Goal: Feedback & Contribution: Submit feedback/report problem

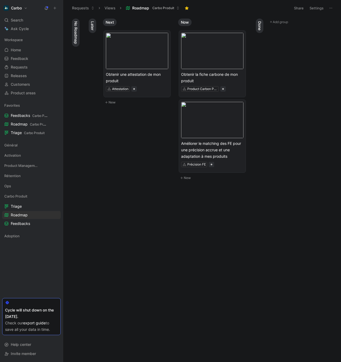
click at [46, 7] on icon at bounding box center [46, 8] width 4 height 4
click at [55, 8] on icon at bounding box center [55, 8] width 4 height 4
click at [56, 8] on icon at bounding box center [55, 8] width 4 height 4
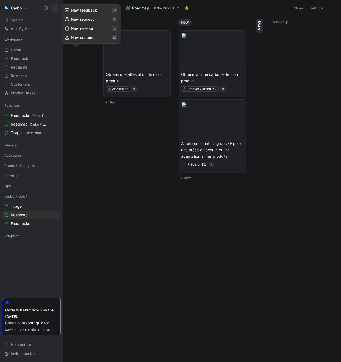
click at [90, 10] on button "New feedback c" at bounding box center [90, 10] width 57 height 9
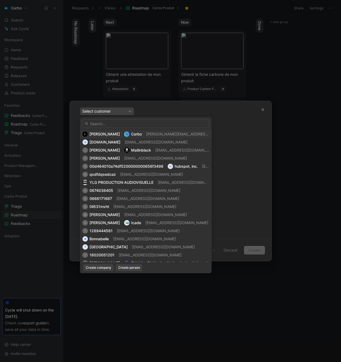
click at [107, 133] on span "[PERSON_NAME]" at bounding box center [104, 134] width 30 height 5
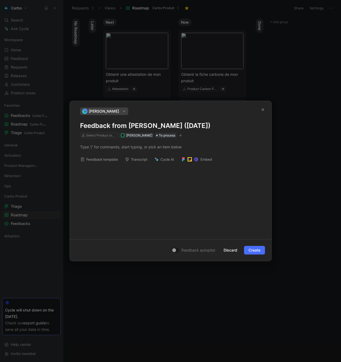
click at [109, 126] on h1 "Feedback from [PERSON_NAME] ([DATE])" at bounding box center [170, 125] width 181 height 9
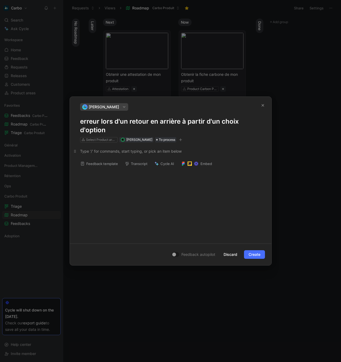
click at [110, 151] on div at bounding box center [170, 151] width 181 height 6
click at [105, 151] on div at bounding box center [170, 151] width 181 height 6
click at [113, 161] on span "d'exonération JEI" at bounding box center [127, 160] width 30 height 5
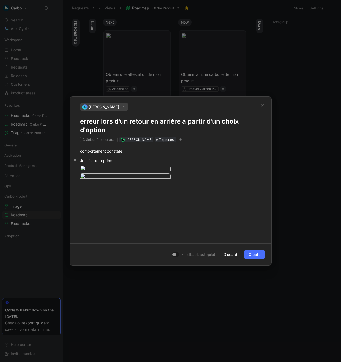
click at [114, 156] on p "Je suis sur l’option" at bounding box center [170, 160] width 201 height 9
click at [122, 158] on div "Je suis sur l’option" at bounding box center [170, 161] width 181 height 6
click at [100, 158] on div "Je suis sur l’option" at bounding box center [170, 161] width 181 height 6
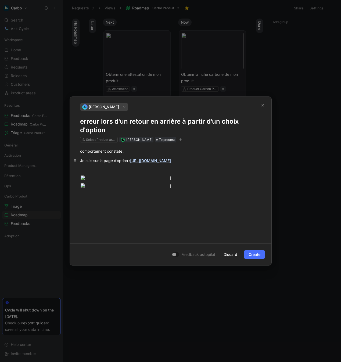
click at [142, 156] on p "Je suis sur la page d’option : [URL][DOMAIN_NAME]" at bounding box center [170, 160] width 201 height 9
click at [142, 148] on div "comportement constaté :" at bounding box center [170, 151] width 181 height 6
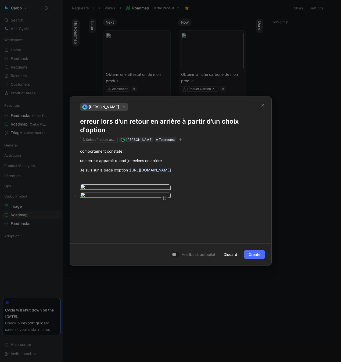
click at [206, 199] on div at bounding box center [170, 195] width 181 height 7
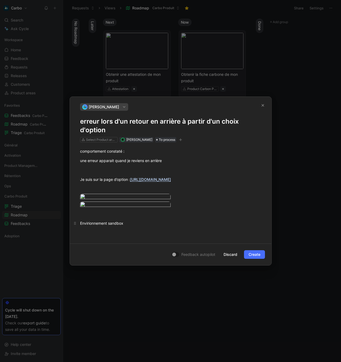
click at [90, 226] on div "Envirionnement sandbox" at bounding box center [170, 223] width 181 height 6
click at [130, 226] on div "Environnement sandbox" at bounding box center [170, 223] width 181 height 6
click at [112, 186] on div at bounding box center [170, 189] width 181 height 6
click at [163, 197] on button "button" at bounding box center [164, 199] width 5 height 5
click at [142, 162] on div "Medium" at bounding box center [146, 161] width 35 height 6
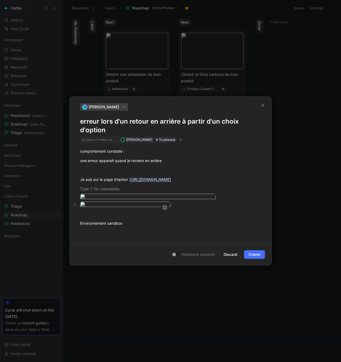
click at [166, 210] on button "button" at bounding box center [164, 207] width 5 height 5
click at [156, 240] on div "Medium" at bounding box center [146, 242] width 35 height 6
drag, startPoint x: 162, startPoint y: 124, endPoint x: 159, endPoint y: 123, distance: 3.1
click at [157, 186] on div at bounding box center [170, 189] width 181 height 6
click at [159, 165] on p at bounding box center [170, 169] width 201 height 9
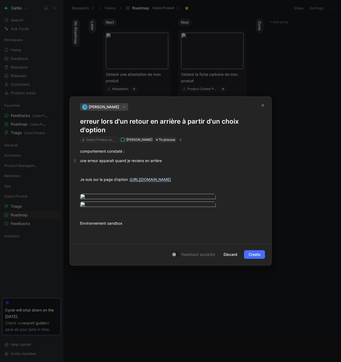
click at [165, 158] on div "une erreur apparait quand je reviens en arrière" at bounding box center [170, 161] width 181 height 6
click at [165, 147] on p "comportement constaté :" at bounding box center [170, 151] width 201 height 9
click at [169, 158] on div "une erreur apparait quand je reviens en arrière" at bounding box center [170, 161] width 181 height 6
click at [147, 147] on p "comportement constaté :" at bounding box center [170, 151] width 201 height 9
drag, startPoint x: 166, startPoint y: 90, endPoint x: 175, endPoint y: 92, distance: 9.3
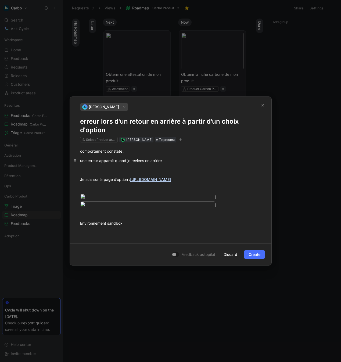
click at [175, 156] on p "une erreur apparait quand je reviens en arrière" at bounding box center [170, 160] width 201 height 9
click at [176, 158] on div "une erreur apparait quand je reviens en arrière" at bounding box center [170, 161] width 181 height 6
click at [169, 158] on div "une erreur apparait quand je reviens en arrière" at bounding box center [170, 161] width 181 height 6
click at [173, 147] on p "comportement constaté :" at bounding box center [170, 151] width 201 height 9
click at [190, 156] on p "une erreur apparait quand je reviens en arrière :" at bounding box center [170, 160] width 201 height 9
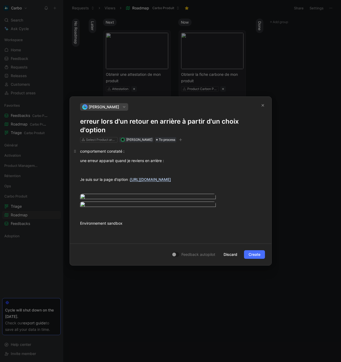
click at [148, 148] on div "comportement constaté :" at bounding box center [170, 151] width 181 height 6
click at [151, 148] on div "Comportement constaté" at bounding box center [170, 151] width 181 height 6
click at [182, 158] on div "une erreur apparait quand je reviens en arrière :" at bounding box center [170, 161] width 181 height 6
click at [182, 156] on p "une erreur apparait quand je reviens en arrière :" at bounding box center [170, 160] width 201 height 9
drag, startPoint x: 186, startPoint y: 93, endPoint x: 207, endPoint y: 95, distance: 20.7
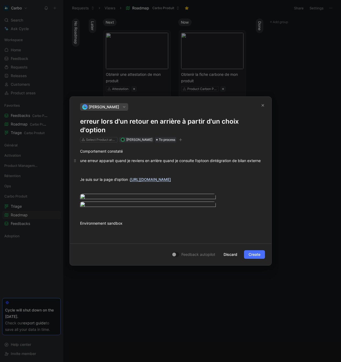
click at [186, 158] on div "une erreur apparait quand je reviens en arrière quand je consulte l’optoon dint…" at bounding box center [170, 161] width 181 height 6
click at [210, 158] on div "une erreur apparait quand je reviens en arrière quand je consulte l’optoon dint…" at bounding box center [170, 161] width 181 height 6
click at [206, 158] on div "une erreur apparait quand je reviens en arrière quand je consulte l’optoon dint…" at bounding box center [170, 161] width 181 height 6
click at [217, 176] on div "Je suis sur la page d’option : [URL][DOMAIN_NAME]" at bounding box center [170, 179] width 181 height 6
click at [200, 167] on div at bounding box center [170, 170] width 181 height 6
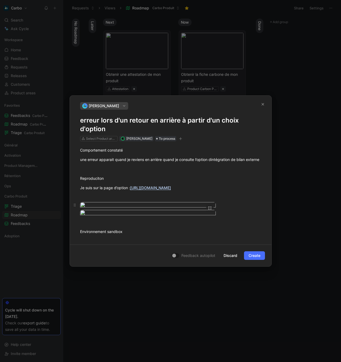
click at [228, 209] on div at bounding box center [170, 205] width 181 height 7
click at [226, 209] on div at bounding box center [170, 205] width 181 height 7
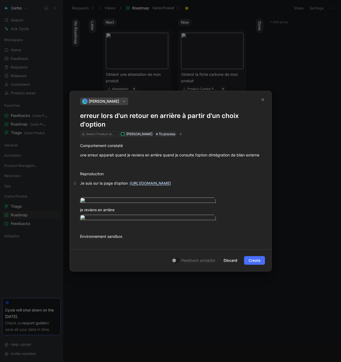
click at [223, 180] on div "Je suis sur la page d’option : [URL][DOMAIN_NAME]" at bounding box center [170, 183] width 181 height 6
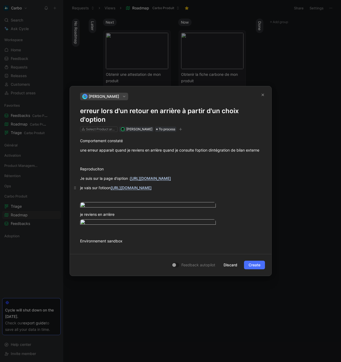
click at [106, 185] on div "je vais sur l’otioon [URL][DOMAIN_NAME]" at bounding box center [170, 188] width 181 height 6
drag, startPoint x: 210, startPoint y: 96, endPoint x: 242, endPoint y: 98, distance: 32.3
click at [260, 147] on div "une erreur apparait quand je reviens en arrière quand je consulte l’option dint…" at bounding box center [170, 150] width 181 height 6
copy div "[DEMOGRAPHIC_DATA] de bilan externe"
click at [112, 185] on div "je vais sur l’option [URL][DOMAIN_NAME]" at bounding box center [170, 188] width 181 height 6
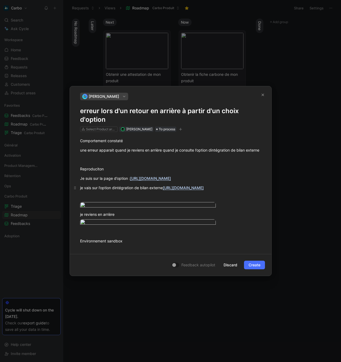
click at [116, 185] on div "je vais sur l’option dintégration de bilan externe [URL][DOMAIN_NAME]" at bounding box center [170, 188] width 181 height 6
click at [138, 194] on div at bounding box center [170, 197] width 181 height 6
drag, startPoint x: 230, startPoint y: 217, endPoint x: 225, endPoint y: 216, distance: 4.6
drag, startPoint x: 223, startPoint y: 245, endPoint x: 212, endPoint y: 246, distance: 11.1
click at [223, 219] on p "je reviens en arrière" at bounding box center [170, 214] width 201 height 9
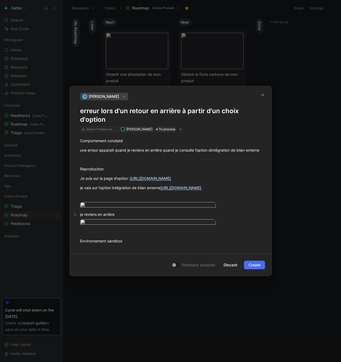
click at [124, 217] on div "je reviens en arrière" at bounding box center [170, 214] width 181 height 6
click at [138, 244] on div "Environnement sandbox" at bounding box center [170, 241] width 181 height 6
click at [107, 244] on div "Environnement sandbox" at bounding box center [170, 241] width 181 height 6
drag, startPoint x: 106, startPoint y: 296, endPoint x: 78, endPoint y: 296, distance: 28.2
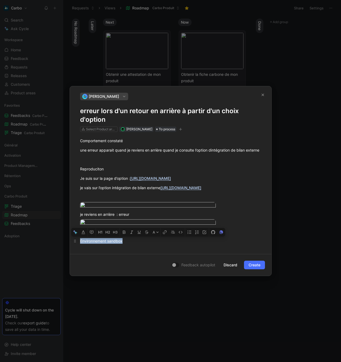
click at [78, 245] on p "Environnement sandbox" at bounding box center [170, 240] width 201 height 9
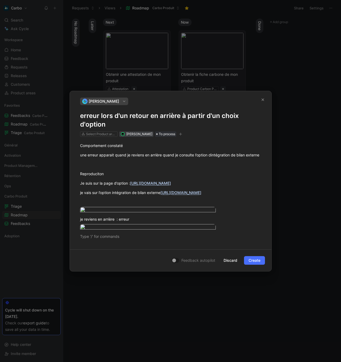
scroll to position [0, 0]
click at [112, 131] on div "Select Product areas" at bounding box center [101, 133] width 30 height 5
drag, startPoint x: 110, startPoint y: 81, endPoint x: 66, endPoint y: 81, distance: 43.5
click at [66, 81] on body "Carbo Search ⌘ K Ask Cycle Workspace Home G then H Feedback G then F Requests G…" at bounding box center [170, 181] width 341 height 362
type input "o"
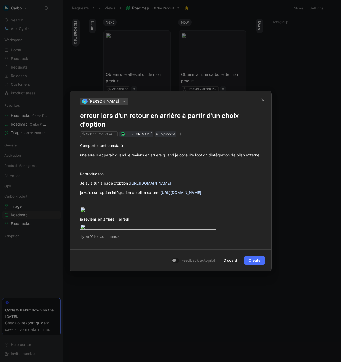
click at [179, 132] on icon "button" at bounding box center [180, 133] width 3 height 3
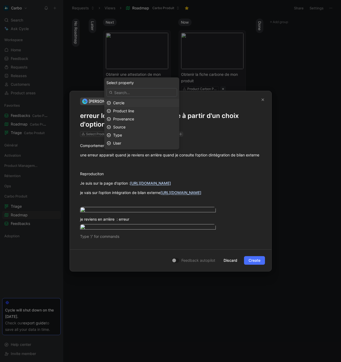
click at [130, 104] on div "Cercle" at bounding box center [145, 103] width 64 height 6
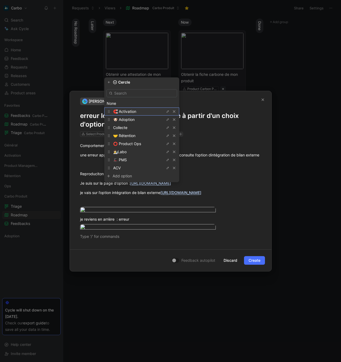
click at [131, 108] on div "🧲 Activation" at bounding box center [133, 111] width 40 height 6
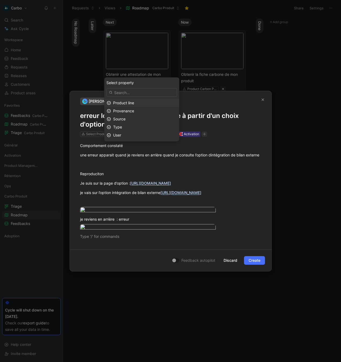
click at [132, 103] on span "Product line" at bounding box center [123, 102] width 21 height 5
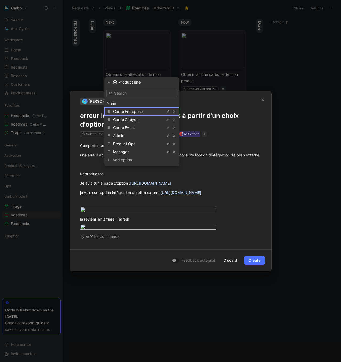
click at [140, 110] on span "Carbo Entreprise" at bounding box center [128, 111] width 30 height 5
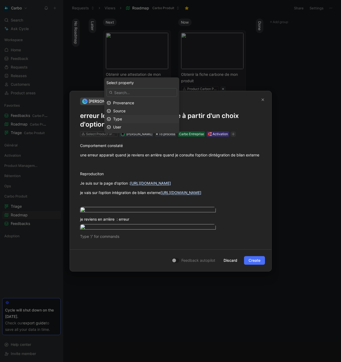
click at [124, 120] on div "Type" at bounding box center [145, 119] width 64 height 6
click at [109, 82] on icon "button" at bounding box center [109, 82] width 2 height 2
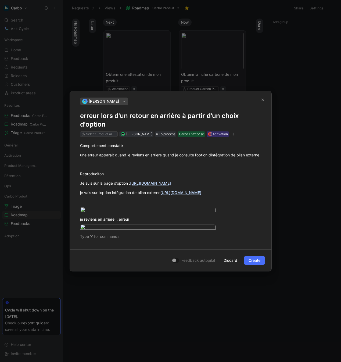
click at [100, 131] on div "Select Product areas" at bounding box center [101, 133] width 30 height 5
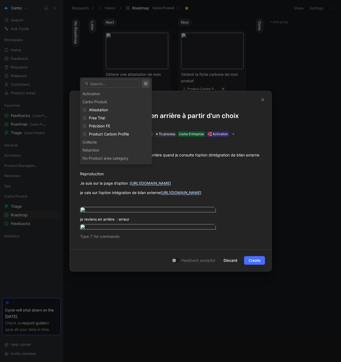
click at [93, 91] on div "Activation" at bounding box center [116, 94] width 72 height 8
click at [145, 84] on icon "button" at bounding box center [146, 84] width 4 height 4
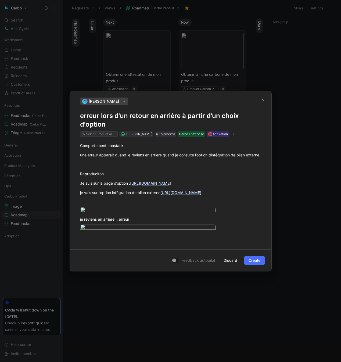
click at [105, 131] on div "Select Product areas" at bounding box center [101, 133] width 30 height 5
type input "a"
click at [187, 131] on div "Carbo Entreprise" at bounding box center [191, 133] width 25 height 5
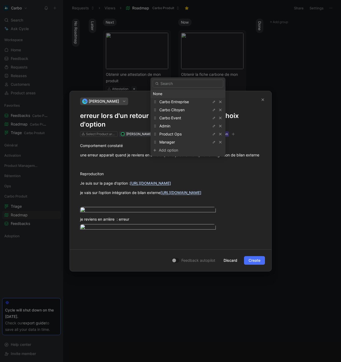
click at [166, 92] on div "None" at bounding box center [188, 93] width 70 height 6
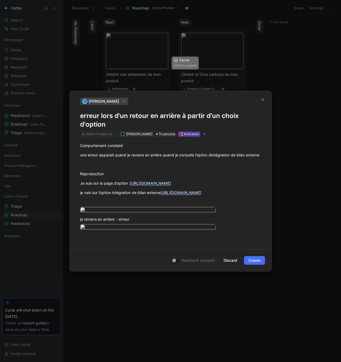
click at [188, 131] on div "🧲 Activation" at bounding box center [189, 133] width 20 height 5
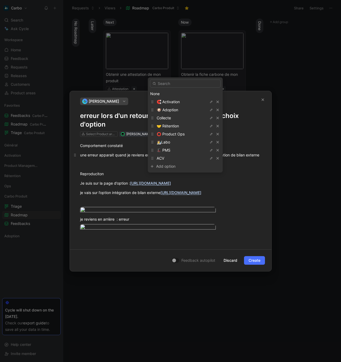
click at [178, 94] on div "None" at bounding box center [185, 93] width 70 height 6
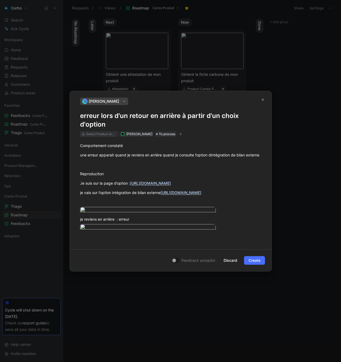
click at [104, 131] on div "Select Product areas" at bounding box center [101, 133] width 30 height 5
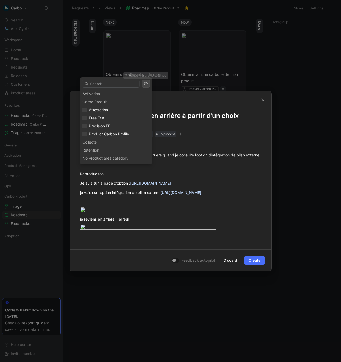
click at [146, 85] on icon "button" at bounding box center [146, 84] width 4 height 4
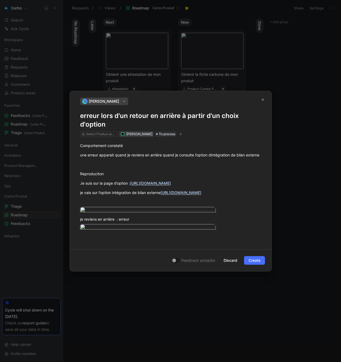
click at [143, 132] on span "[PERSON_NAME]" at bounding box center [139, 134] width 26 height 4
click at [179, 132] on icon "button" at bounding box center [180, 133] width 3 height 3
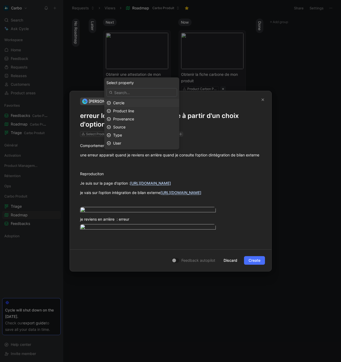
click at [131, 104] on div "Cercle" at bounding box center [145, 103] width 64 height 6
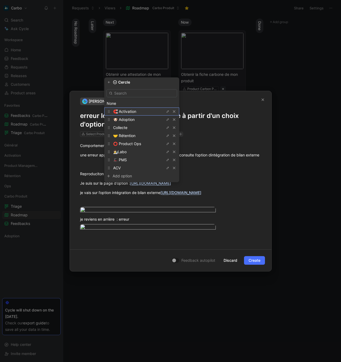
click at [137, 111] on div "🧲 Activation" at bounding box center [133, 111] width 40 height 6
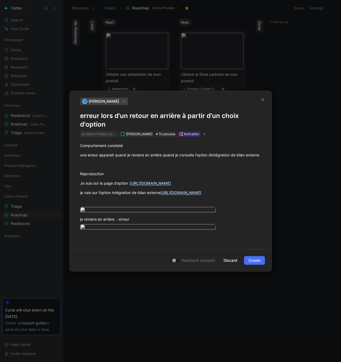
click at [97, 131] on div "Select Product areas" at bounding box center [101, 133] width 30 height 5
click at [256, 263] on span "Create" at bounding box center [254, 260] width 12 height 6
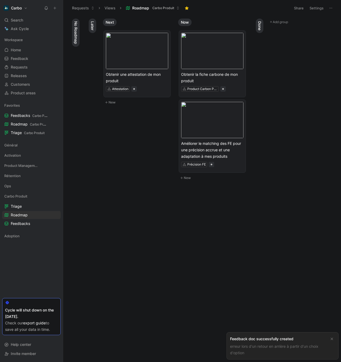
click at [272, 349] on div "erreur lors d'un retour en arrière à partir d'un choix d'option" at bounding box center [278, 349] width 96 height 13
click at [271, 339] on div "Feedback doc successfully created" at bounding box center [278, 338] width 96 height 6
click at [273, 346] on link "erreur lors d'un retour en arrière à partir d'un choix d'option" at bounding box center [274, 349] width 88 height 11
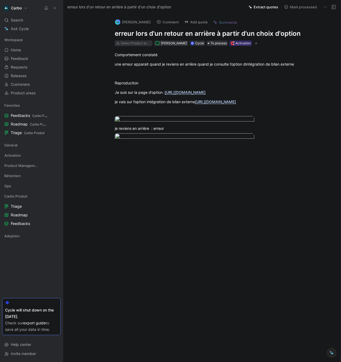
click at [130, 41] on div "Select Product areas" at bounding box center [136, 43] width 30 height 5
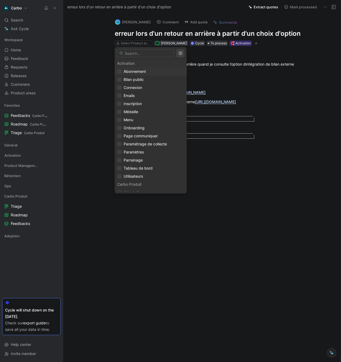
click at [145, 71] on span "Abonnement" at bounding box center [135, 71] width 22 height 5
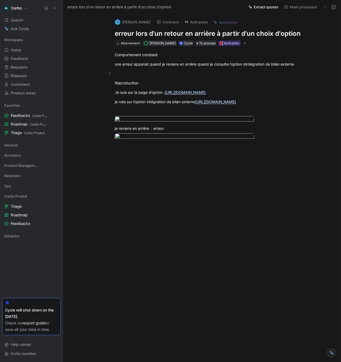
click at [268, 72] on div at bounding box center [208, 74] width 186 height 6
